Goal: Information Seeking & Learning: Check status

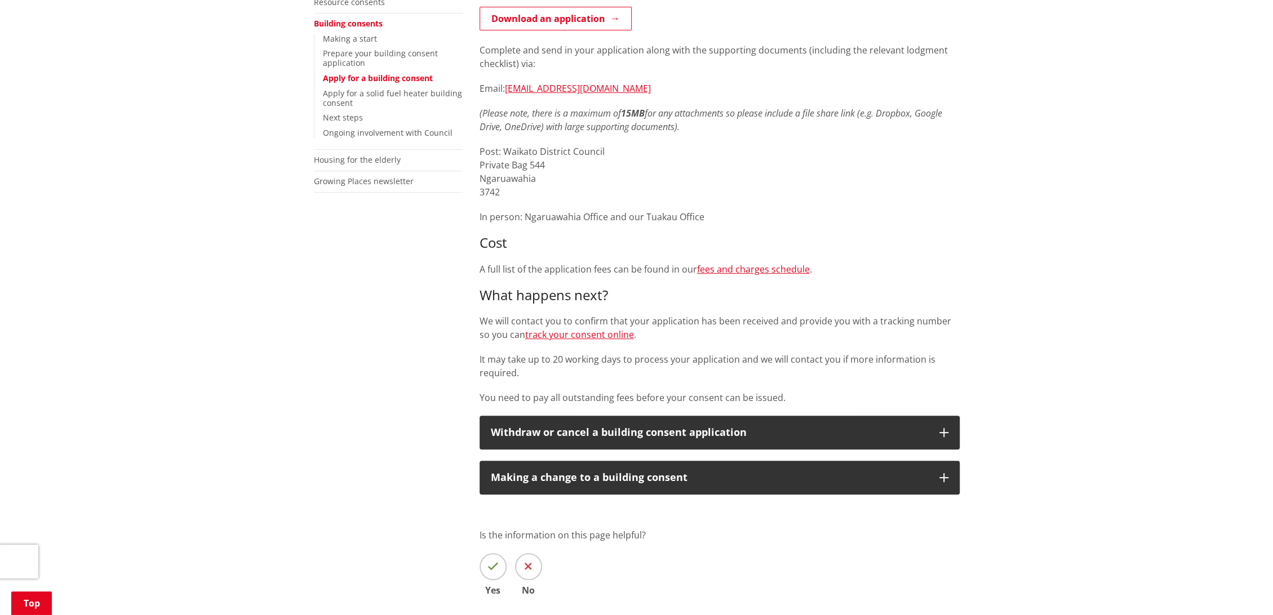
scroll to position [313, 0]
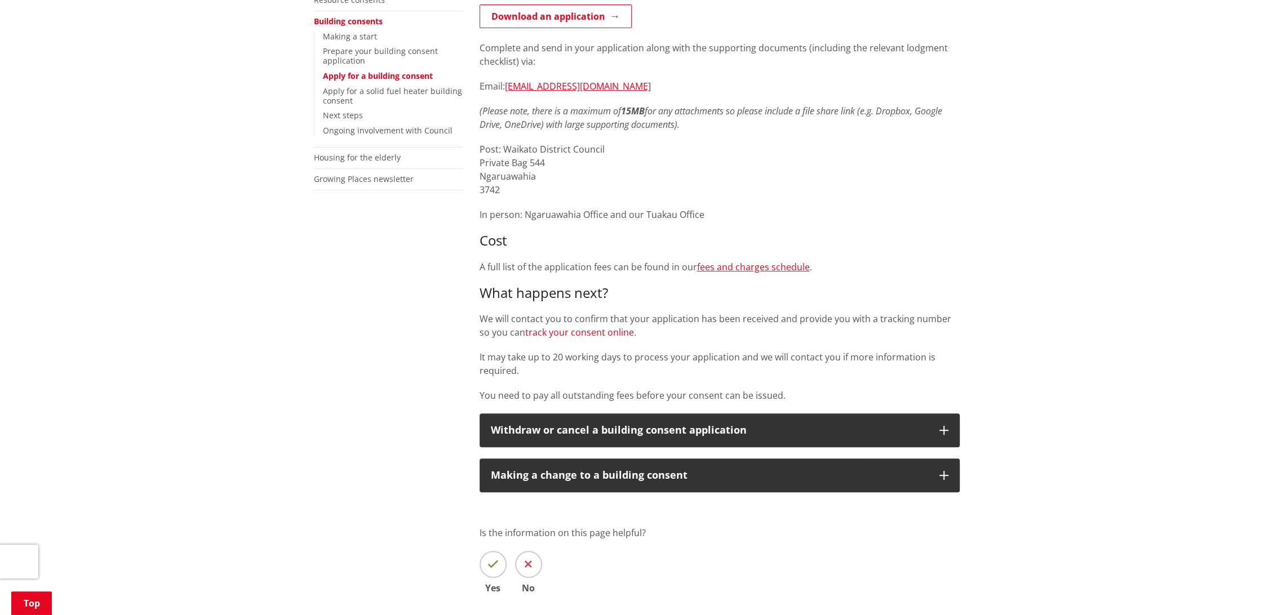
click at [604, 334] on link "track your consent online" at bounding box center [579, 332] width 109 height 12
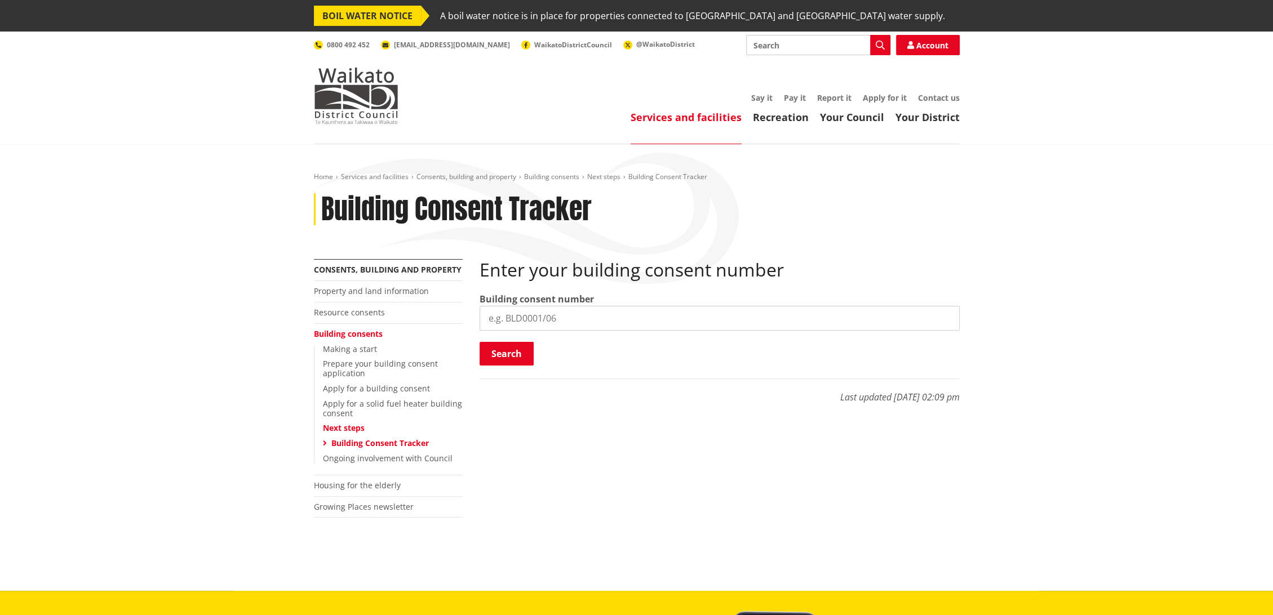
click at [584, 321] on input "search" at bounding box center [720, 318] width 480 height 25
paste input "BLD0287-26"
type input "BLD0287-26"
click at [518, 355] on button "Search" at bounding box center [507, 354] width 54 height 24
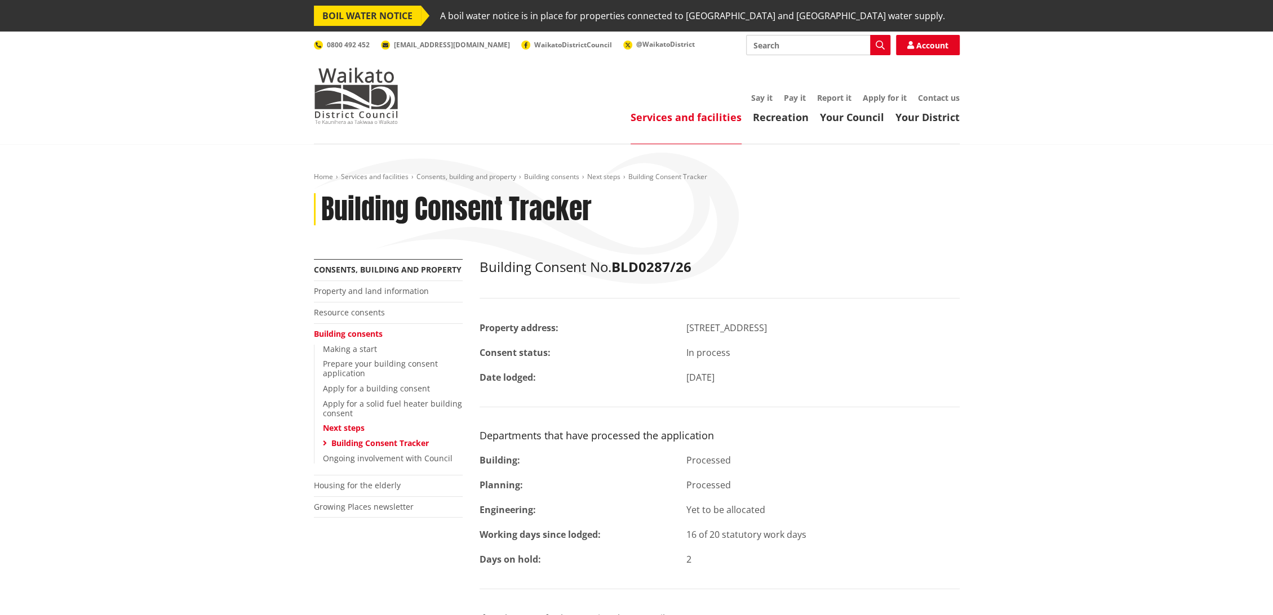
scroll to position [63, 0]
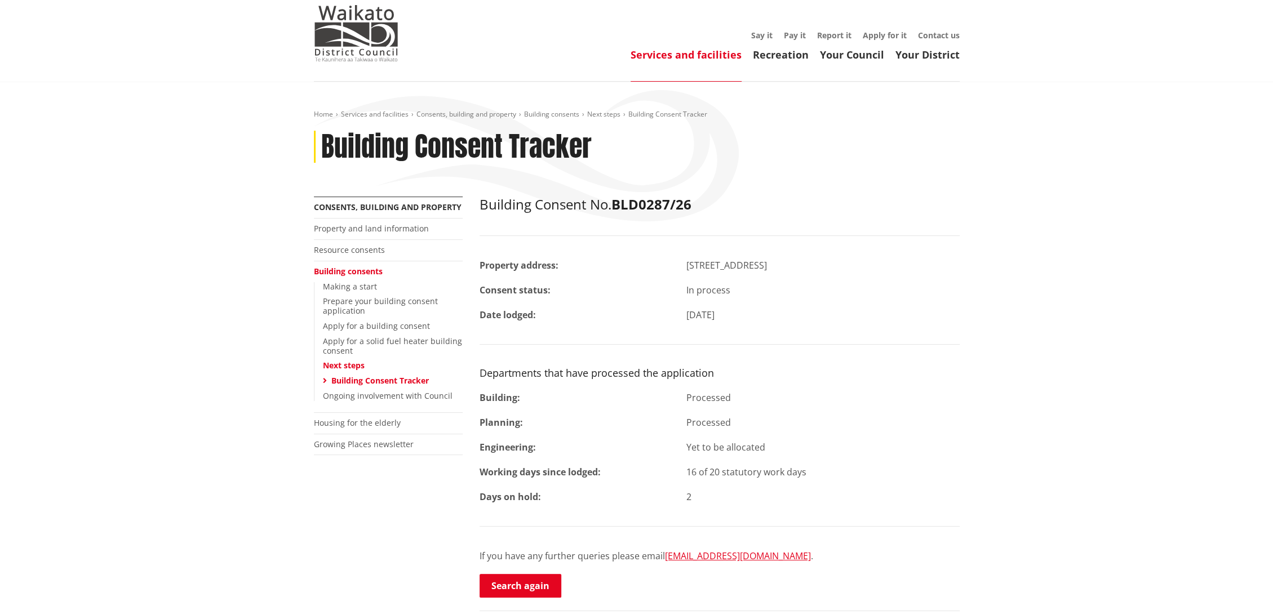
click at [128, 265] on div "Home Services and facilities Consents, building and property Building consents …" at bounding box center [636, 387] width 1273 height 611
click at [957, 464] on div "Building Consent No. BLD0287/26 Property address: 27 Raranga Road TE KAUWHATA C…" at bounding box center [720, 398] width 480 height 402
click at [86, 301] on div "Home Services and facilities Consents, building and property Building consents …" at bounding box center [636, 387] width 1273 height 611
